Goal: Task Accomplishment & Management: Use online tool/utility

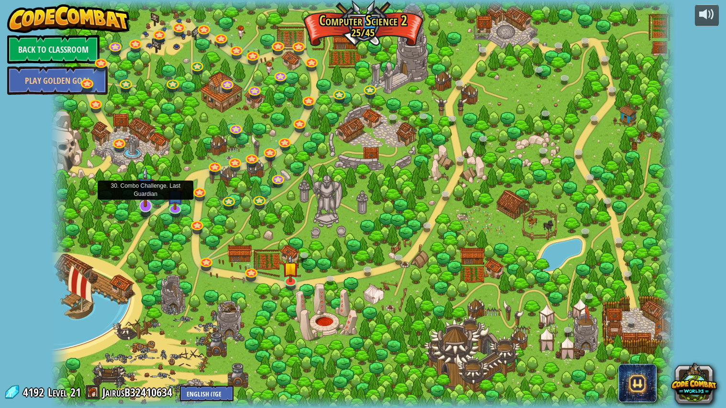
click at [147, 202] on img at bounding box center [145, 186] width 18 height 41
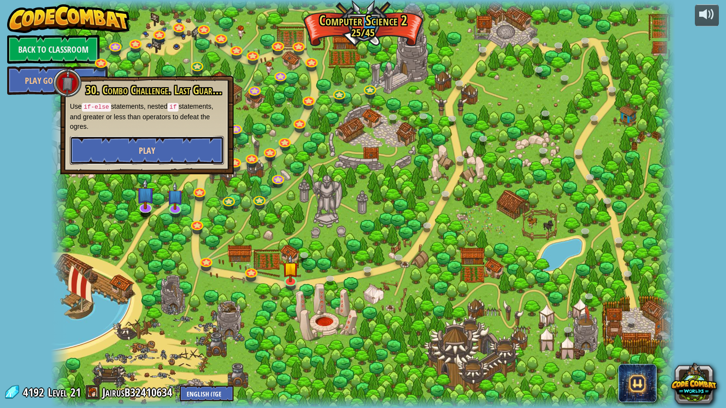
click at [160, 148] on button "Play" at bounding box center [147, 150] width 154 height 29
